Goal: Task Accomplishment & Management: Manage account settings

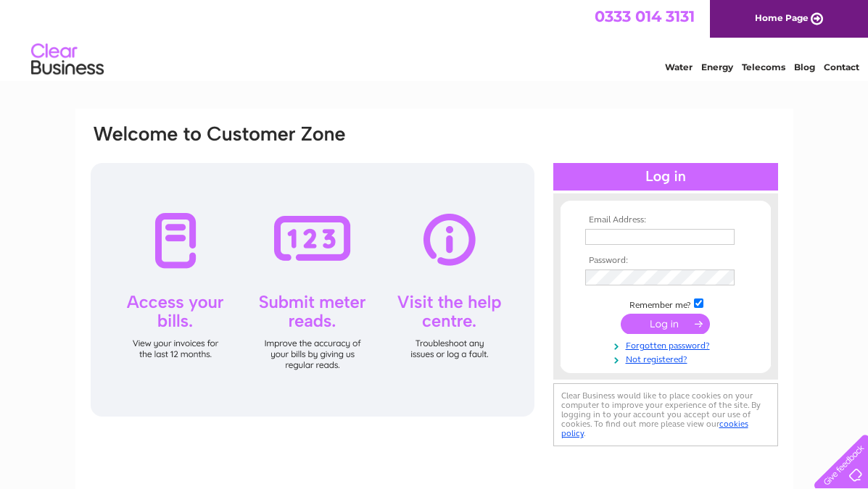
type input "susan.wilsher@ntlworld.com"
click at [669, 319] on input "submit" at bounding box center [665, 324] width 89 height 20
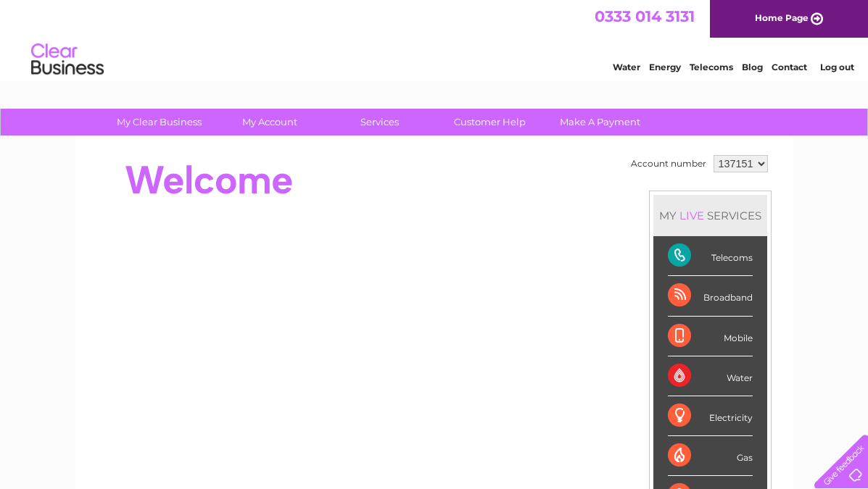
click at [677, 254] on div "Telecoms" at bounding box center [710, 256] width 85 height 40
click at [735, 260] on div "Telecoms" at bounding box center [710, 256] width 85 height 40
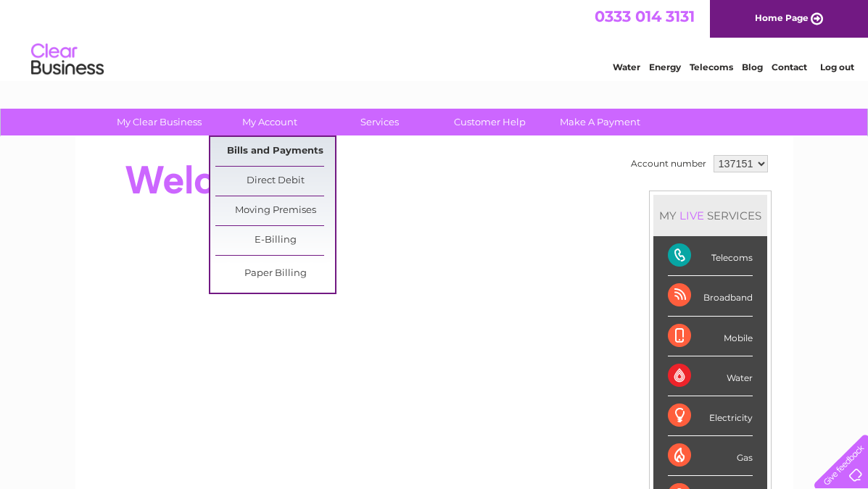
click at [283, 146] on link "Bills and Payments" at bounding box center [275, 151] width 120 height 29
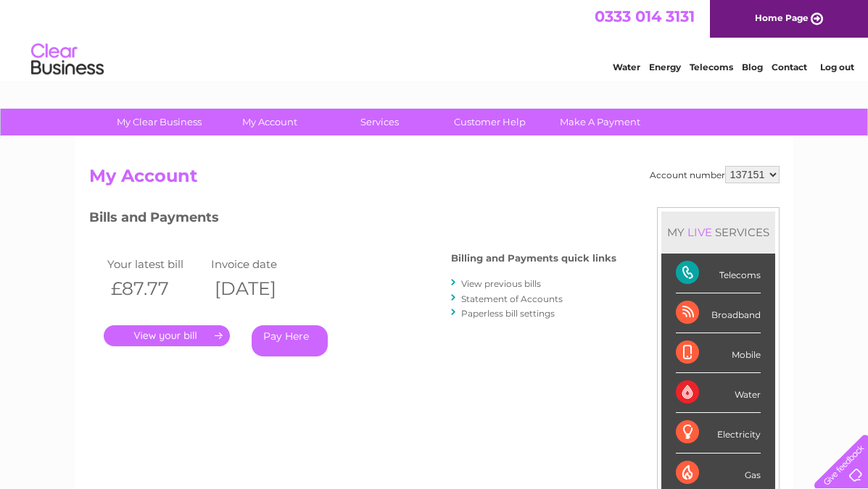
click at [173, 330] on link "." at bounding box center [167, 336] width 126 height 21
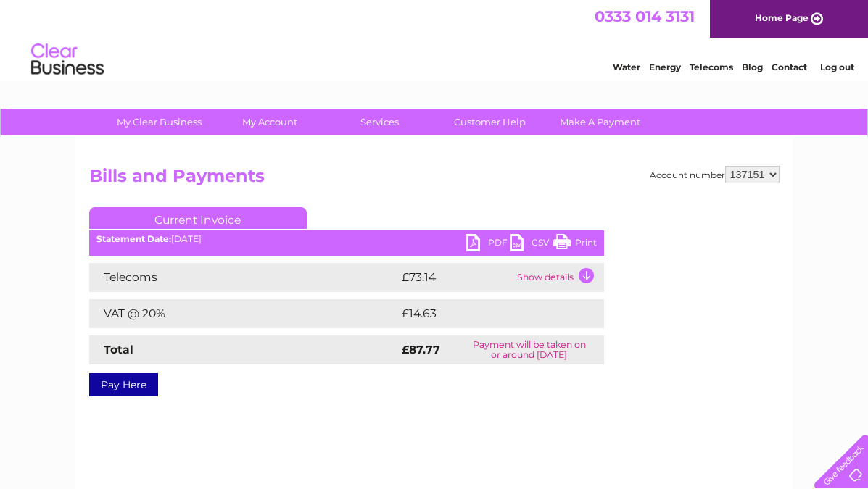
click at [472, 238] on link "PDF" at bounding box center [488, 244] width 44 height 21
